Goal: Task Accomplishment & Management: Manage account settings

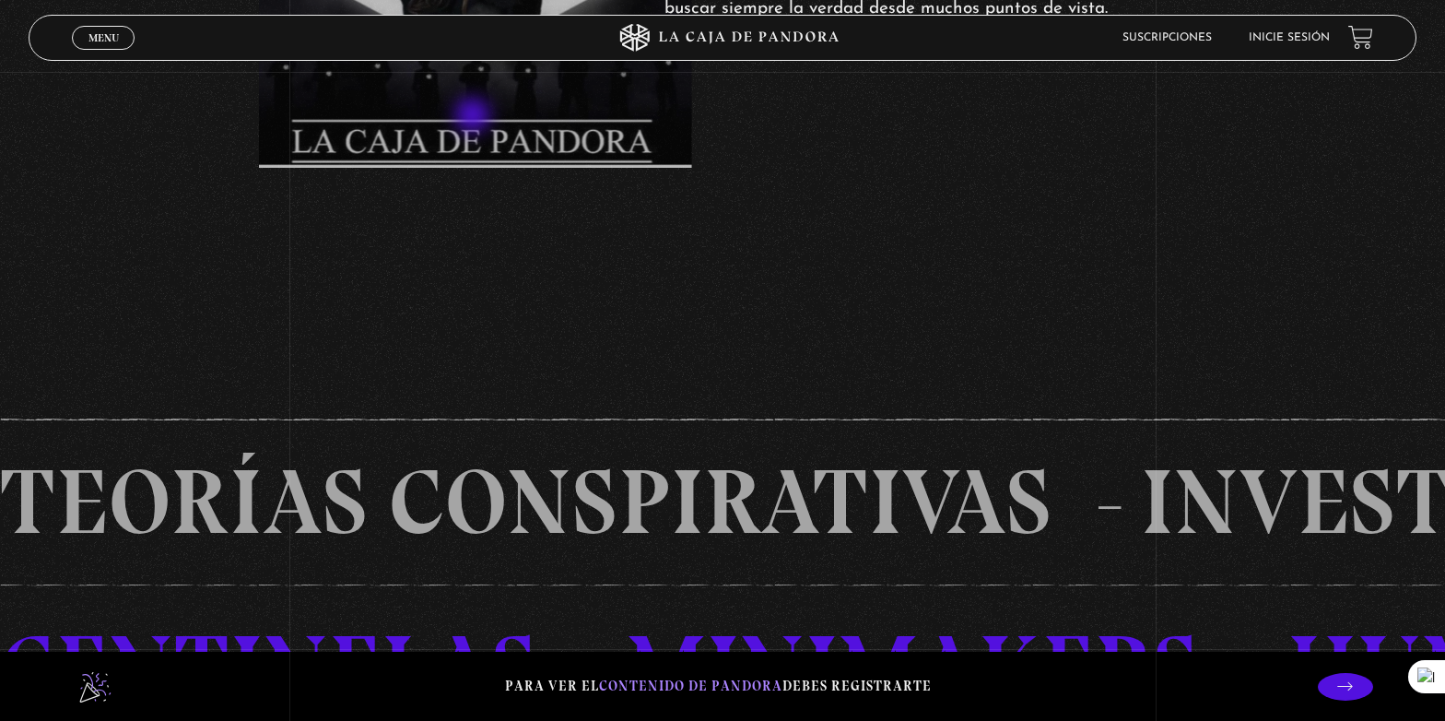
scroll to position [1143, 0]
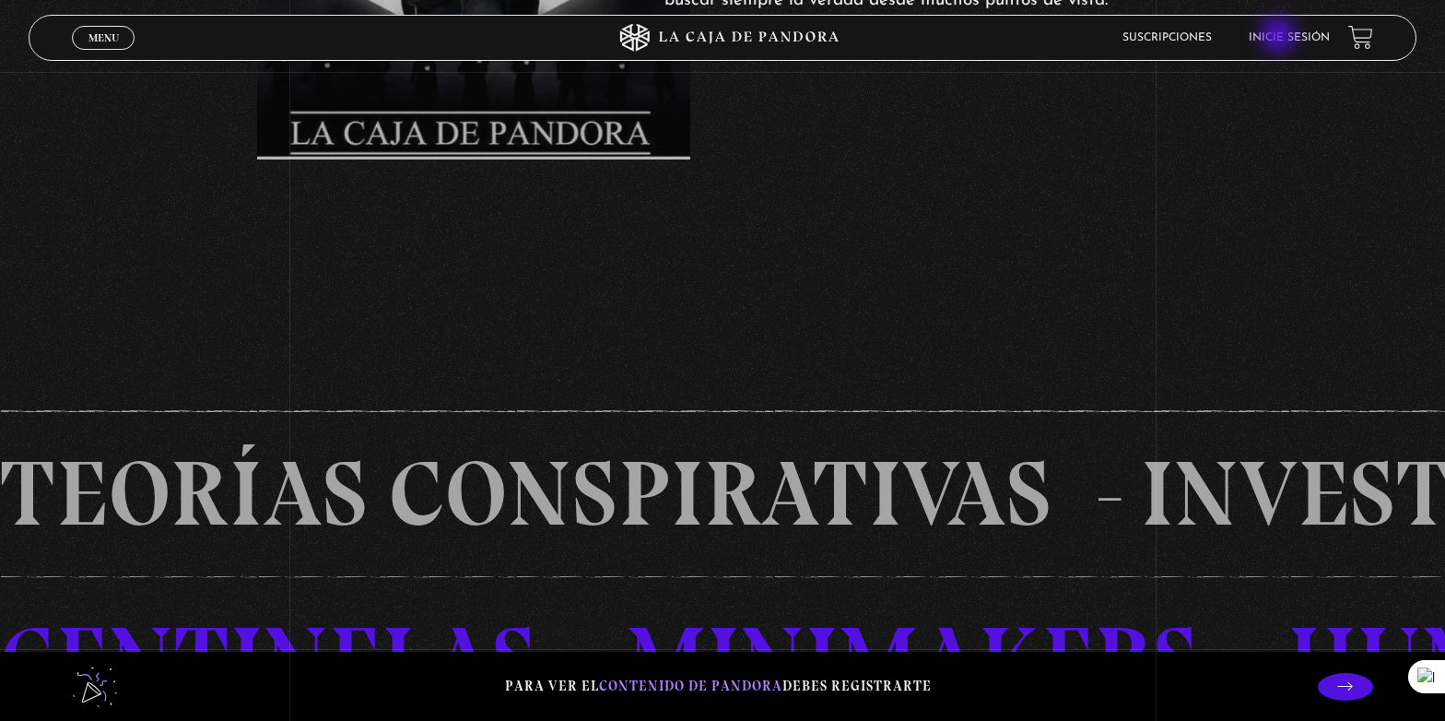
click at [1280, 37] on link "Inicie sesión" at bounding box center [1289, 37] width 81 height 11
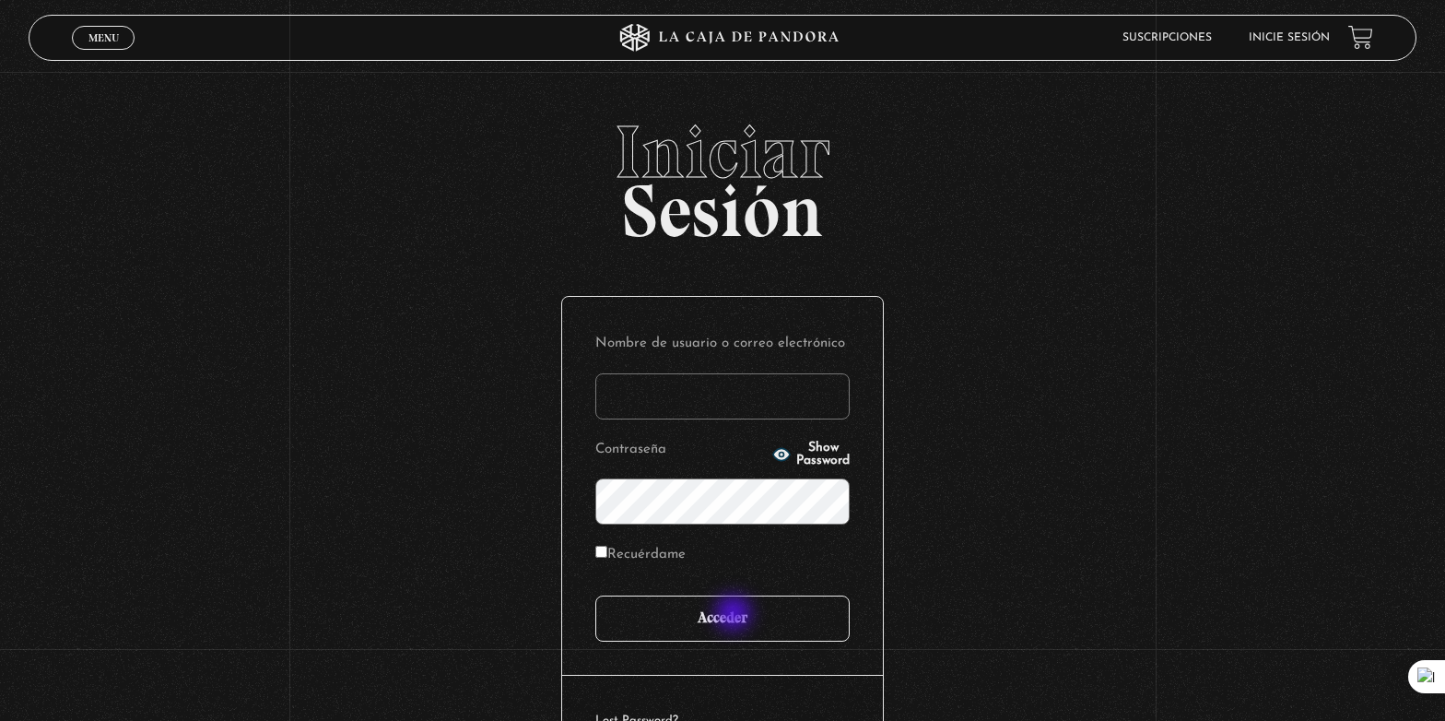
type input "racalvomoya01@gmail.com"
click at [734, 623] on input "Acceder" at bounding box center [722, 618] width 254 height 46
click at [636, 565] on label "Recuérdame" at bounding box center [640, 555] width 90 height 29
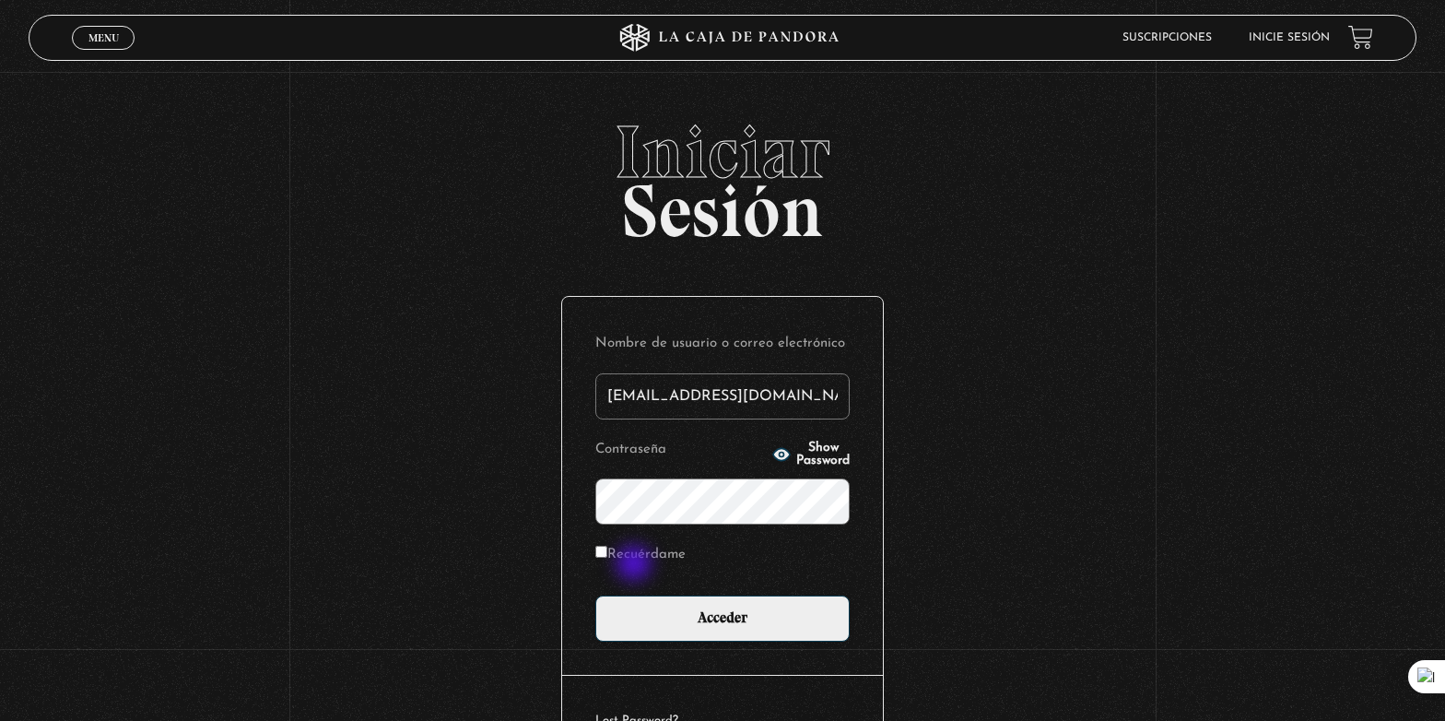
click at [607, 558] on input "Recuérdame" at bounding box center [601, 552] width 12 height 12
checkbox input "true"
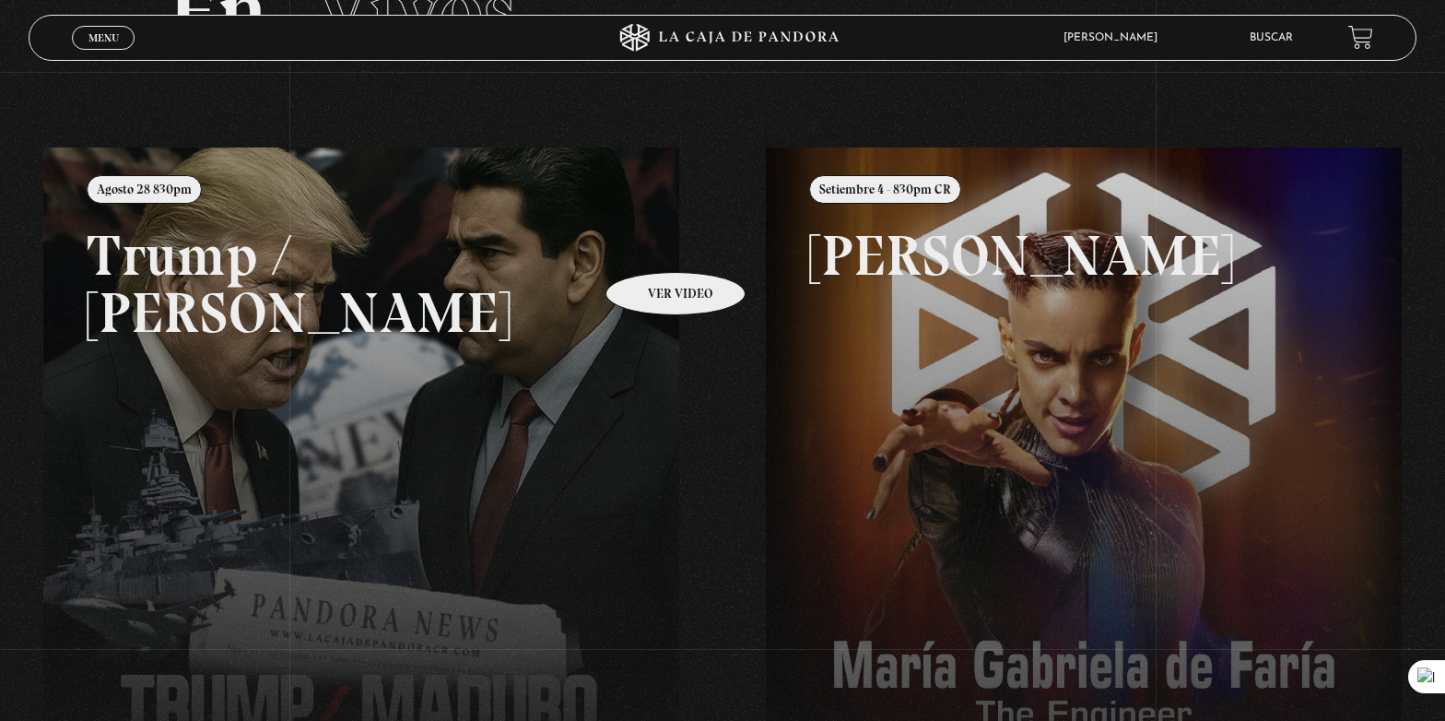
scroll to position [127, 0]
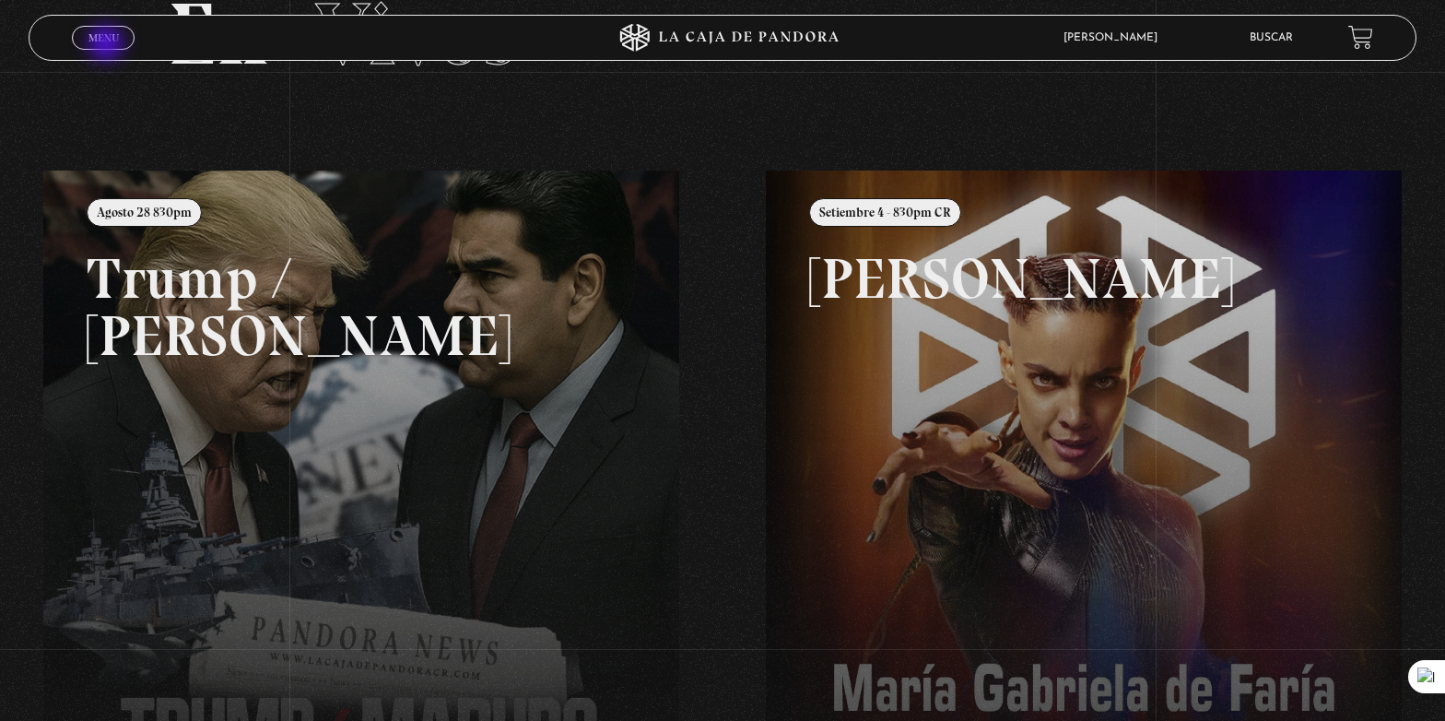
click at [108, 45] on link "Menu Cerrar" at bounding box center [103, 38] width 63 height 24
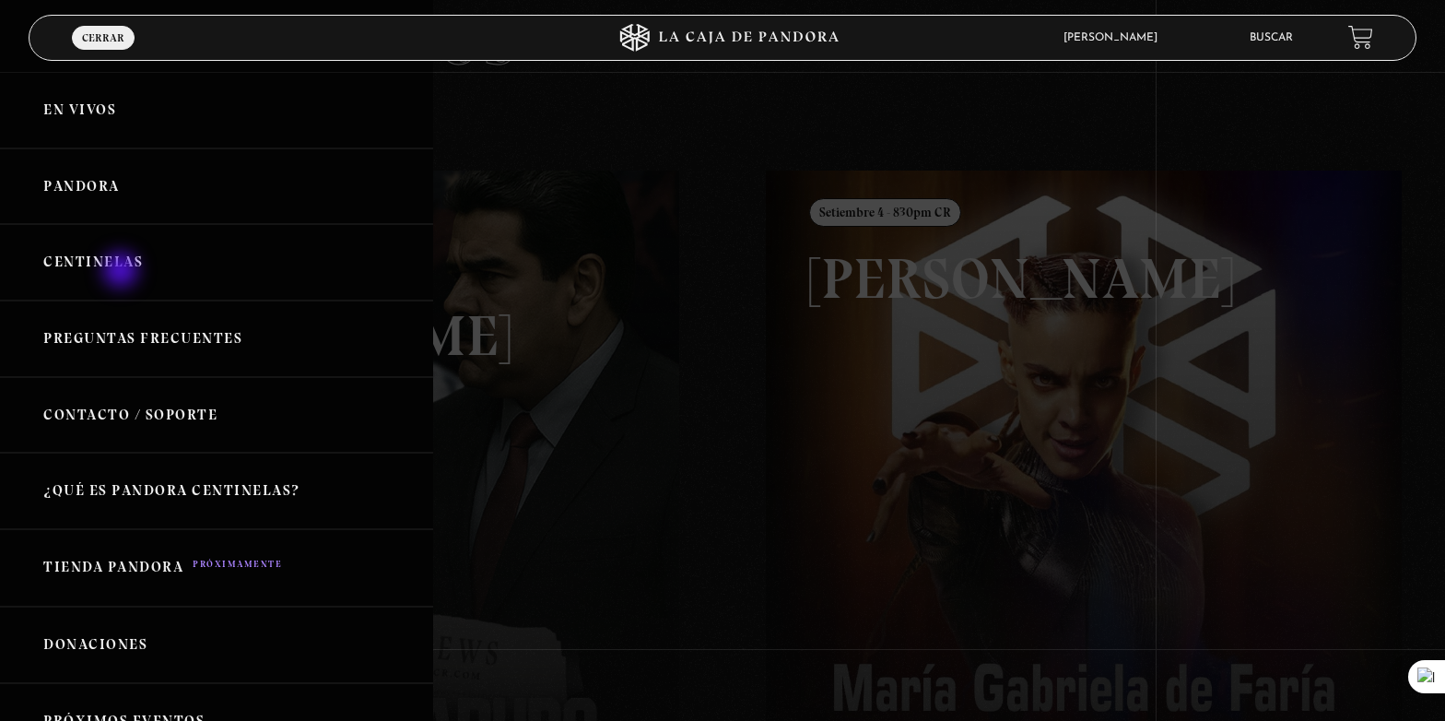
click at [123, 272] on link "Centinelas" at bounding box center [216, 262] width 433 height 76
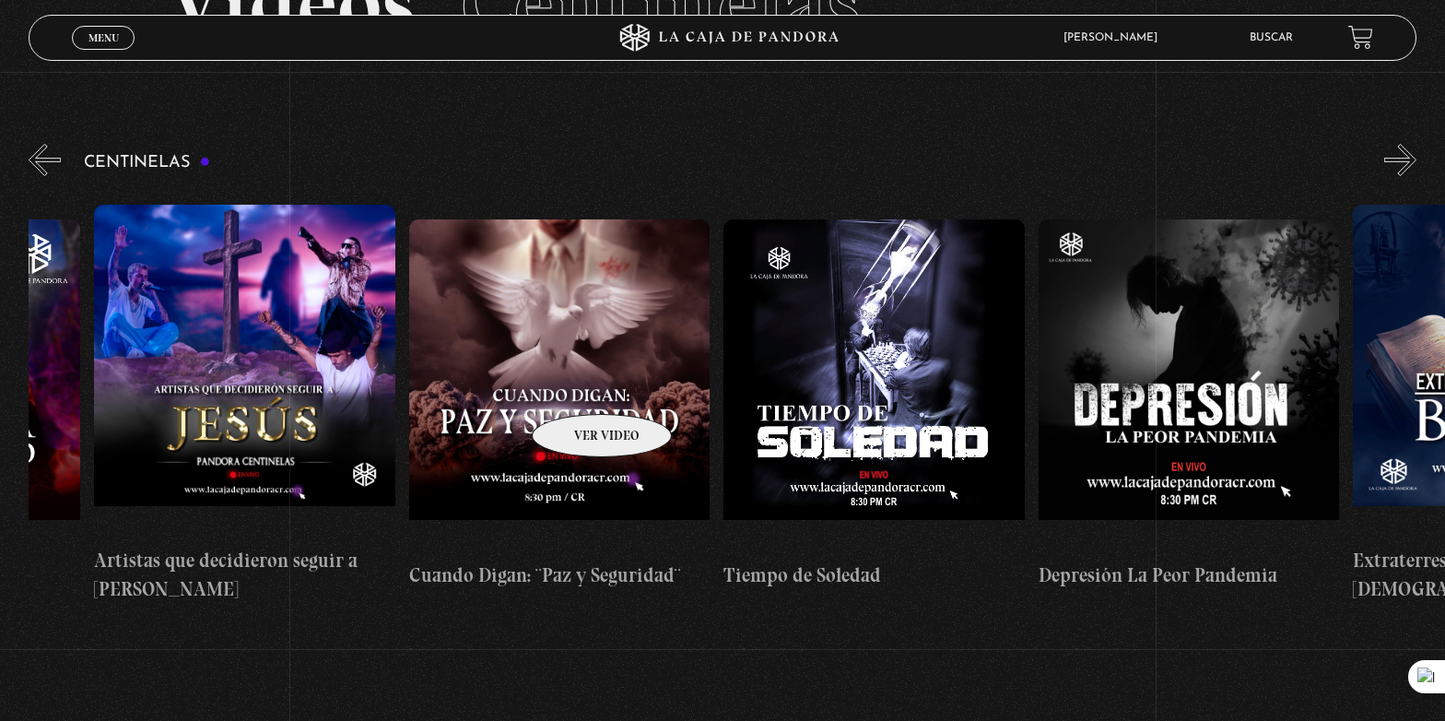
scroll to position [0, 8760]
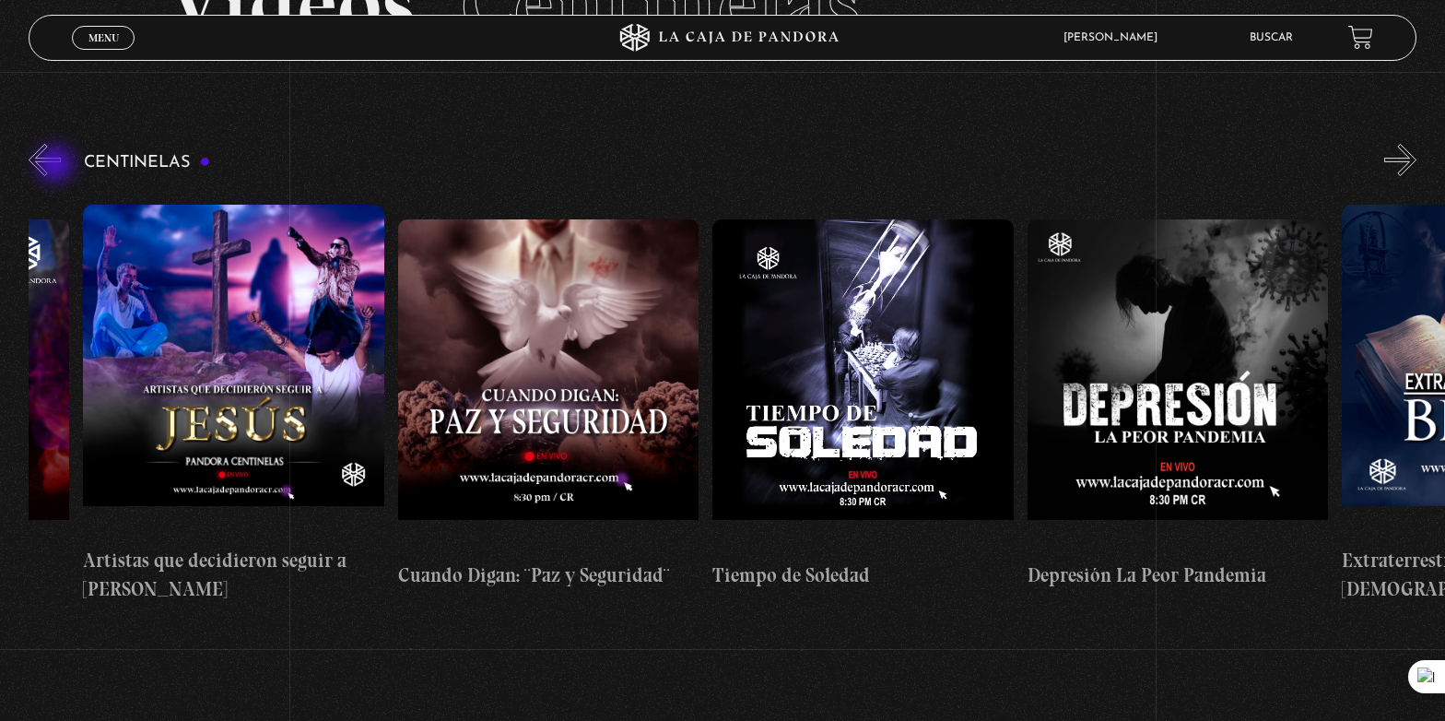
click at [57, 166] on button "«" at bounding box center [45, 160] width 32 height 32
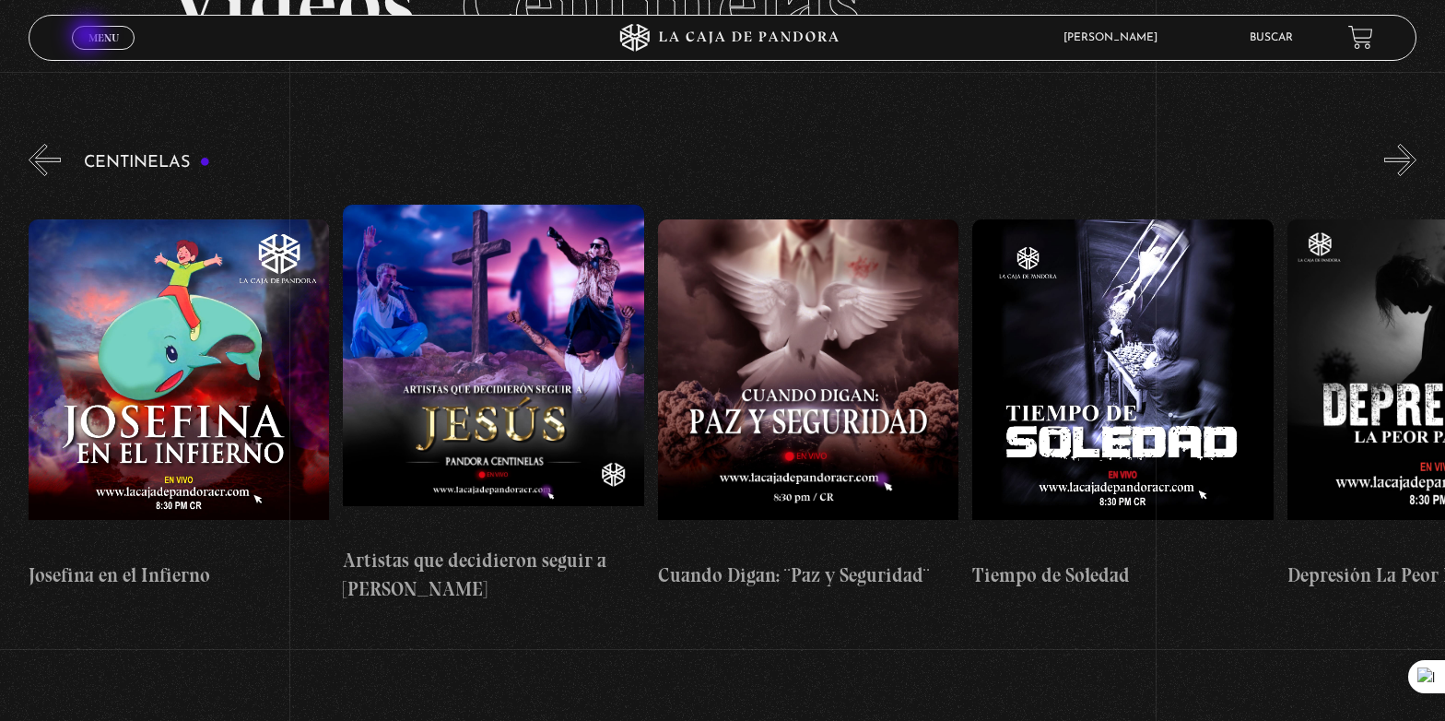
click at [89, 37] on span "Menu" at bounding box center [103, 37] width 30 height 11
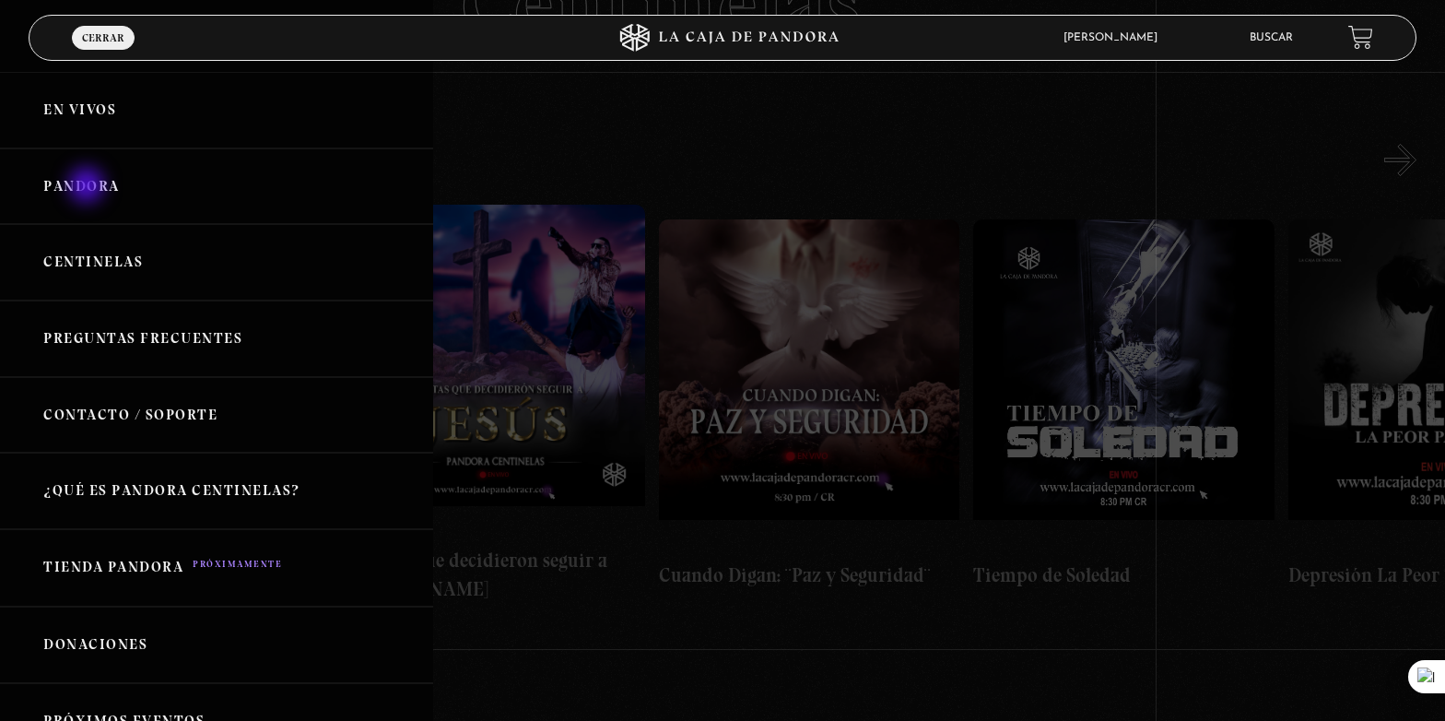
click at [88, 187] on link "Pandora" at bounding box center [216, 186] width 433 height 76
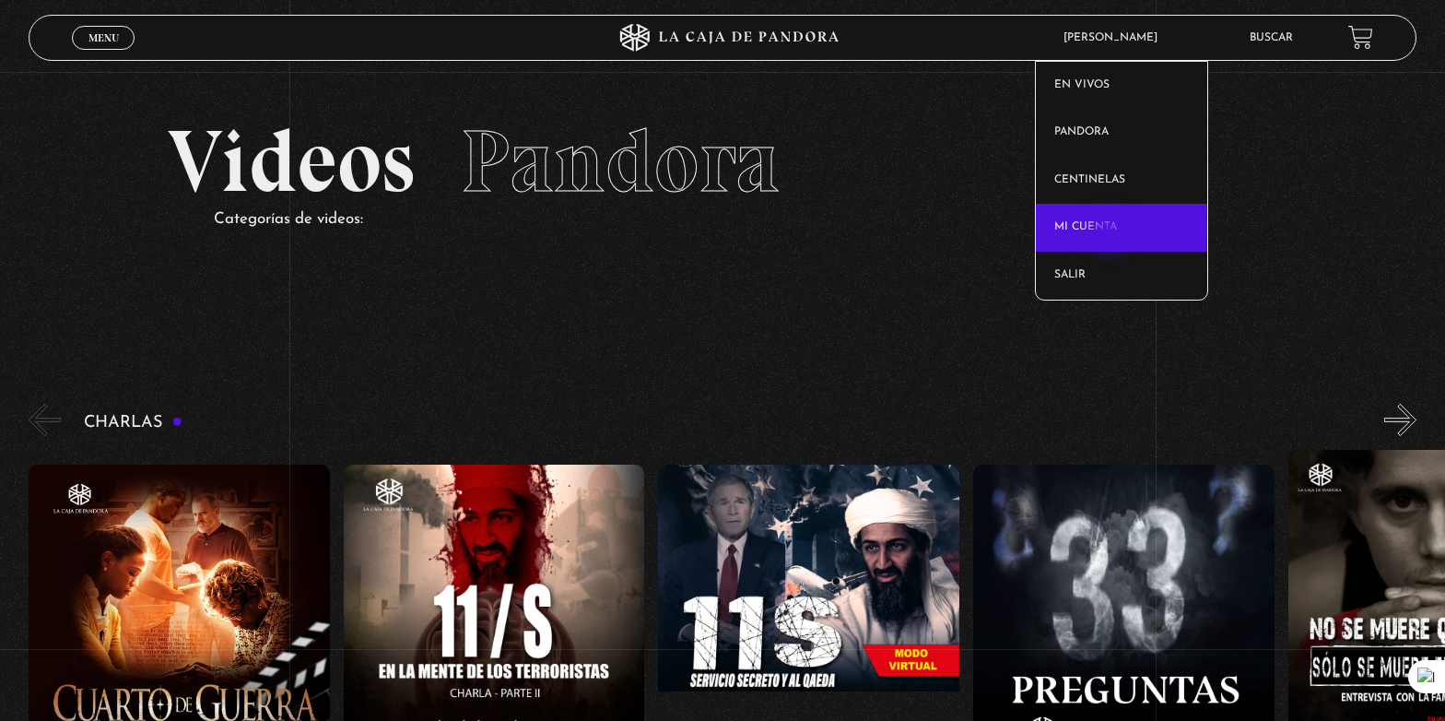
click at [1111, 234] on link "Mi cuenta" at bounding box center [1121, 228] width 171 height 48
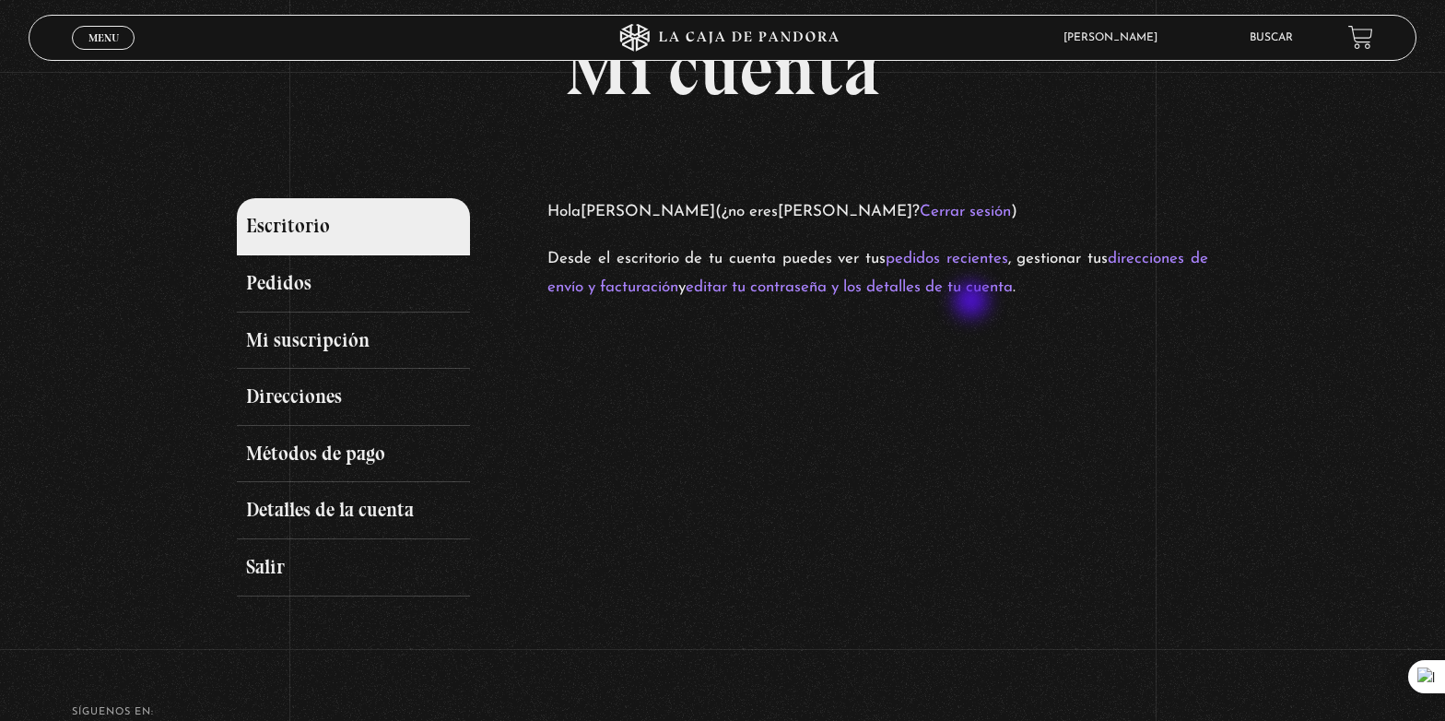
scroll to position [110, 0]
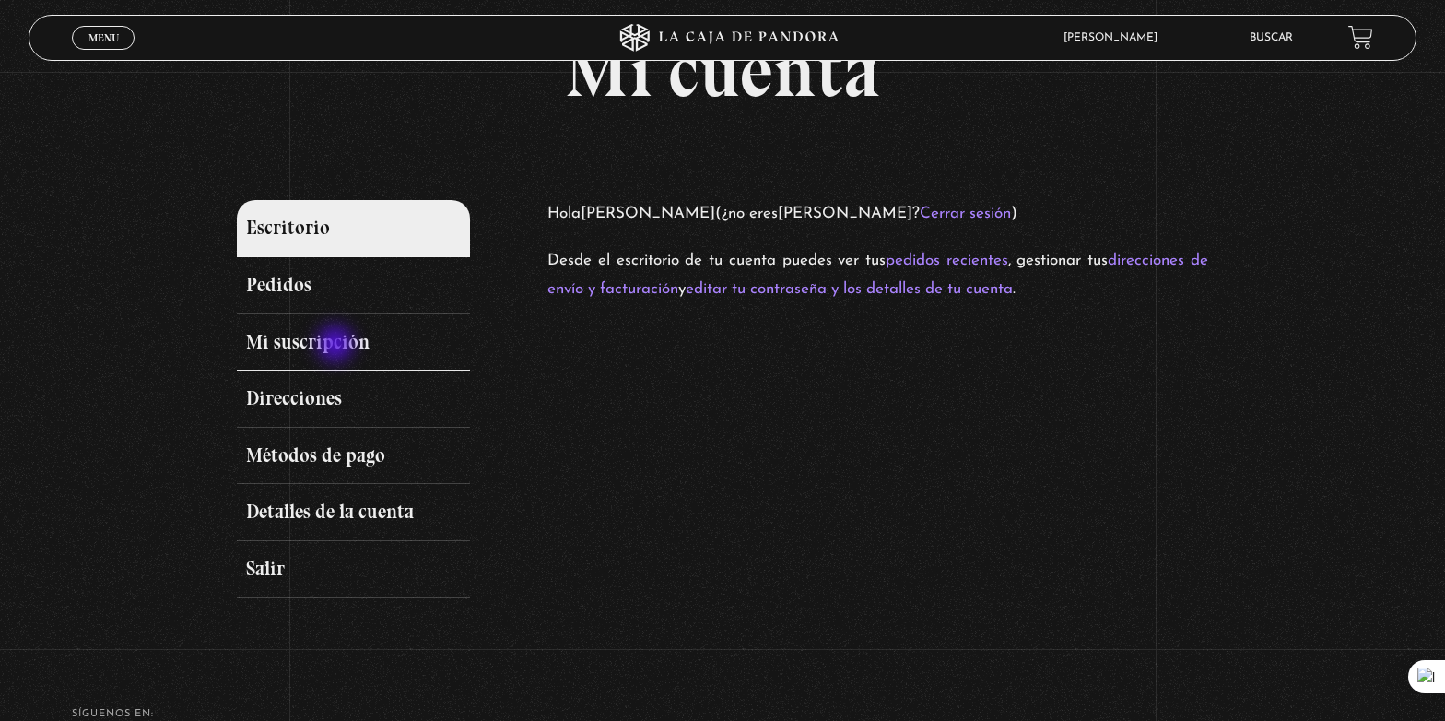
click at [337, 346] on link "Mi suscripción" at bounding box center [353, 342] width 233 height 57
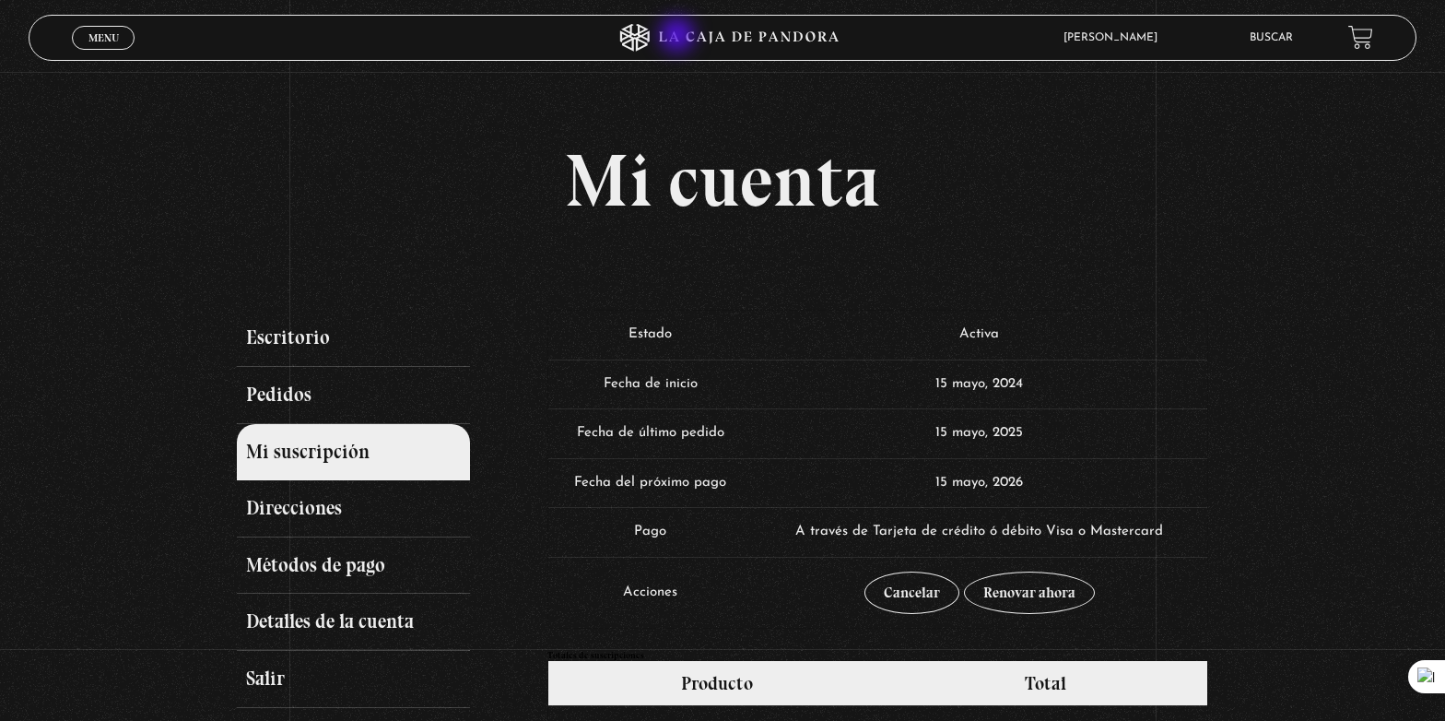
click at [679, 37] on icon at bounding box center [722, 38] width 433 height 28
